Goal: Navigation & Orientation: Find specific page/section

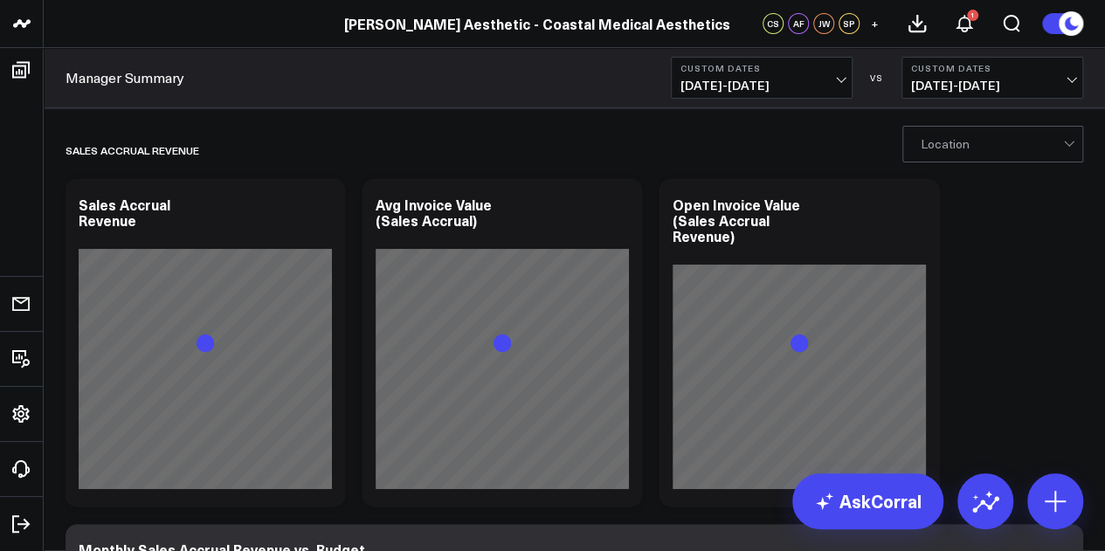
click at [433, 22] on link "[PERSON_NAME] Aesthetic - Coastal Medical Aesthetics" at bounding box center [537, 23] width 386 height 19
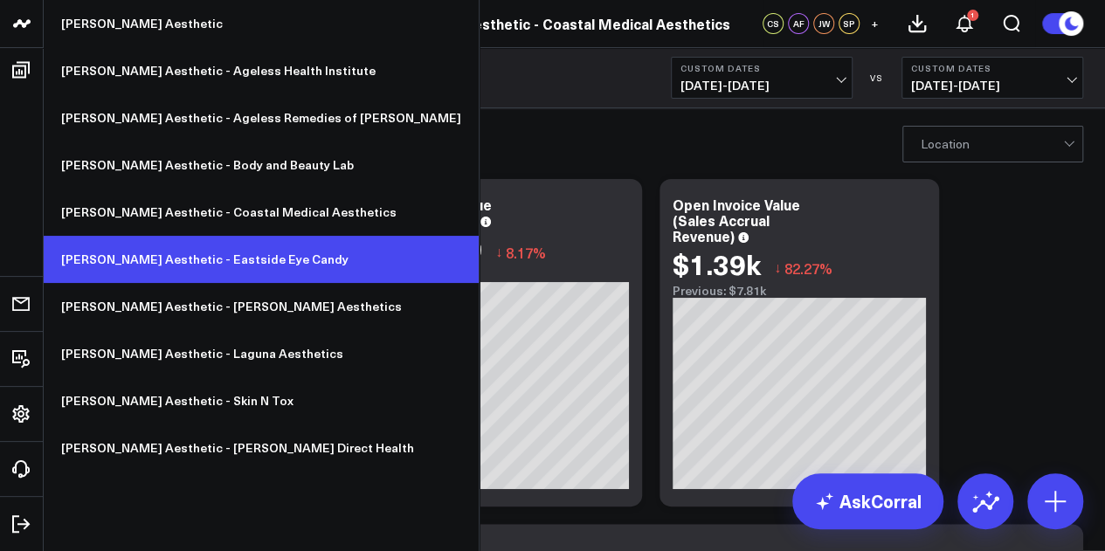
click at [216, 258] on link "[PERSON_NAME] Aesthetic - Eastside Eye Candy" at bounding box center [261, 259] width 435 height 47
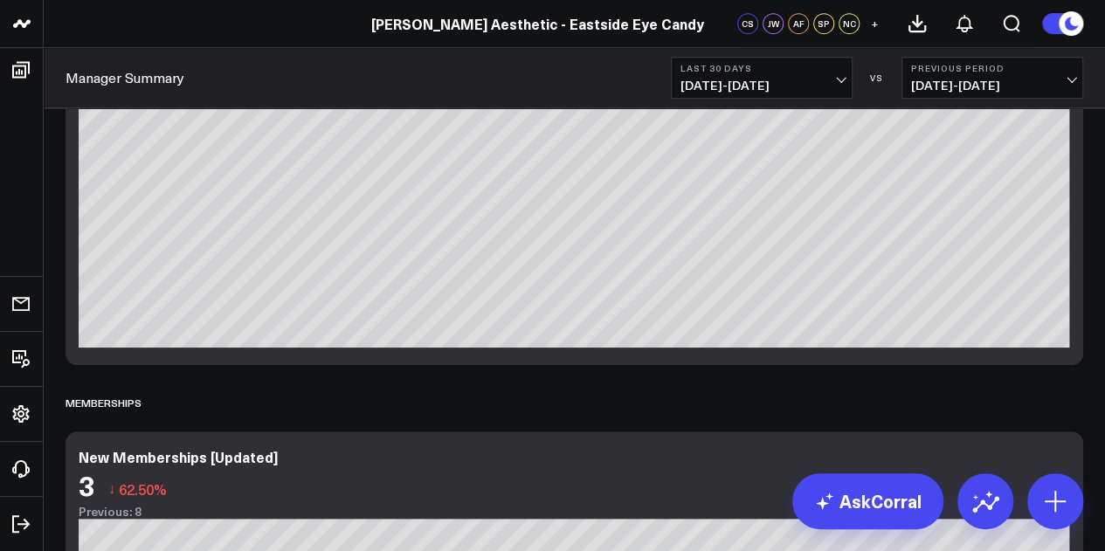
scroll to position [3652, 0]
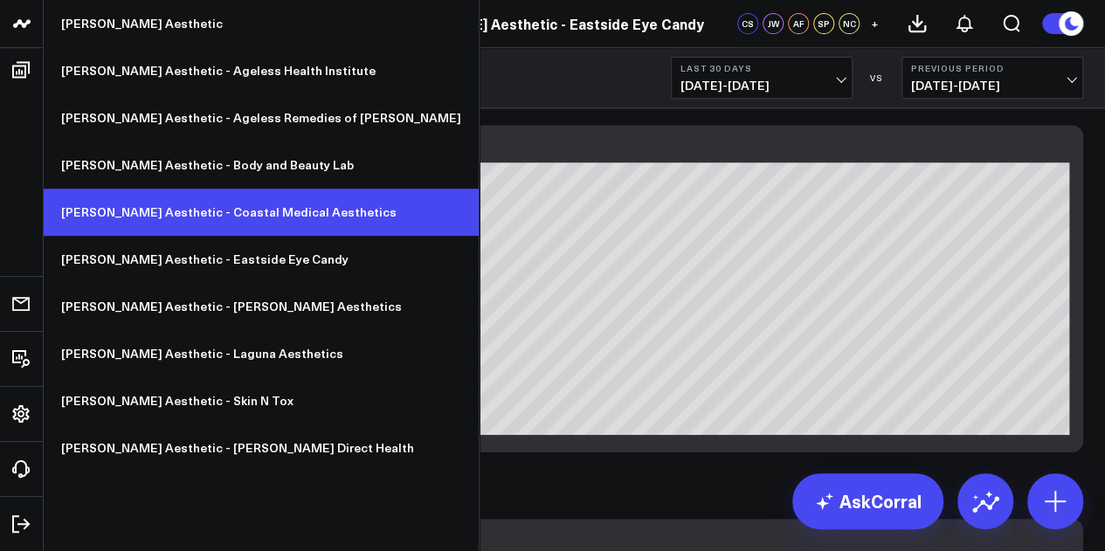
click at [236, 209] on link "[PERSON_NAME] Aesthetic - Coastal Medical Aesthetics" at bounding box center [261, 212] width 435 height 47
